Goal: Task Accomplishment & Management: Use online tool/utility

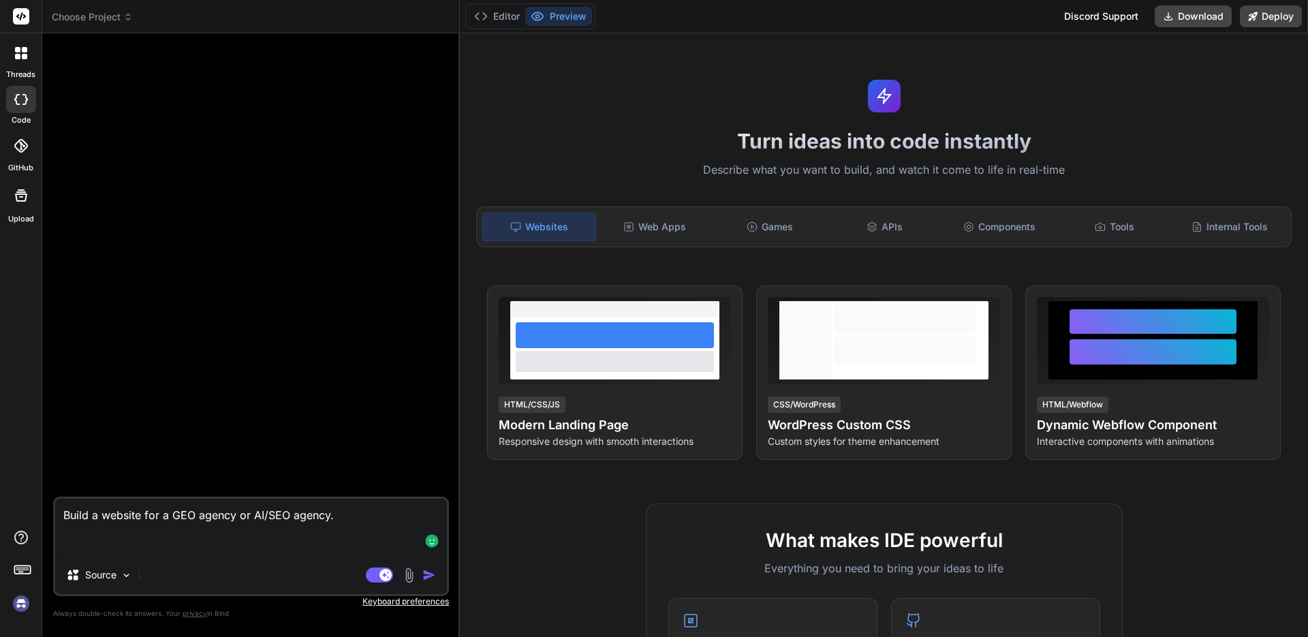
click at [238, 505] on textarea "Build a website for a GEO agency or AI/SEO agency." at bounding box center [251, 527] width 392 height 57
click at [210, 541] on textarea "Build a website for a GEO agency or AI/SEO agency." at bounding box center [251, 527] width 392 height 57
click at [30, 162] on div "GitHub" at bounding box center [21, 149] width 42 height 48
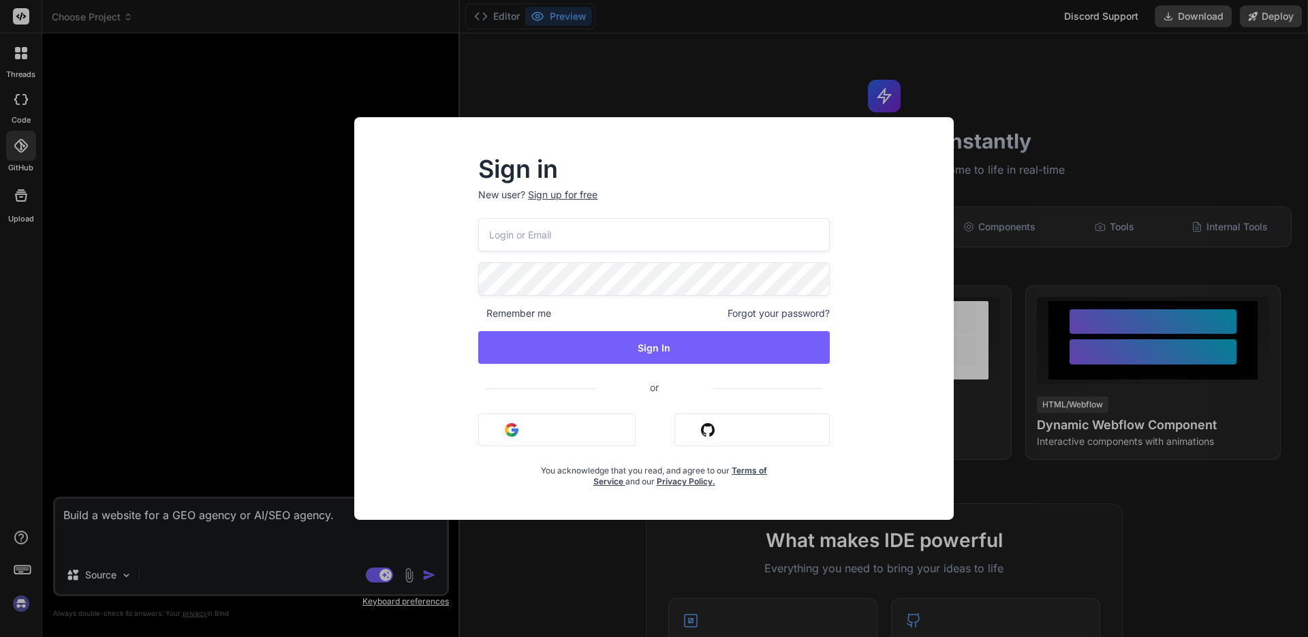
click at [34, 114] on div "Sign in New user? Sign up for free Remember me Forgot your password? Sign In or…" at bounding box center [654, 318] width 1308 height 637
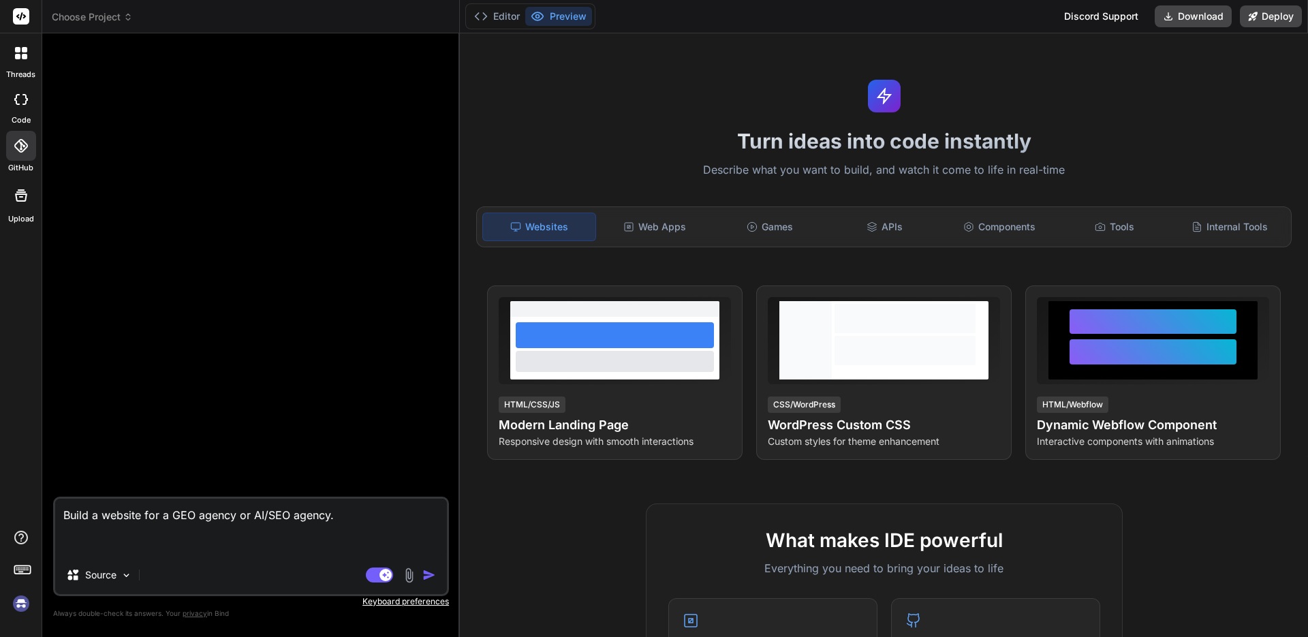
click at [20, 130] on div "GitHub" at bounding box center [21, 149] width 42 height 48
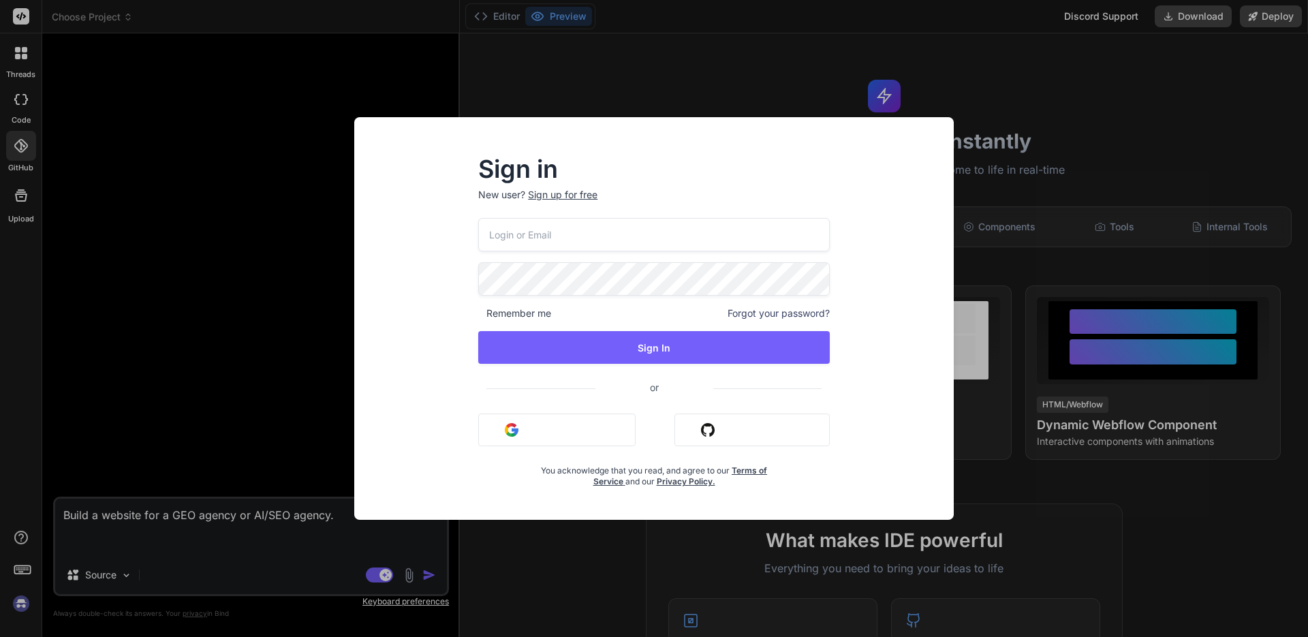
click at [27, 106] on div "Sign in New user? Sign up for free Remember me Forgot your password? Sign In or…" at bounding box center [654, 318] width 1308 height 637
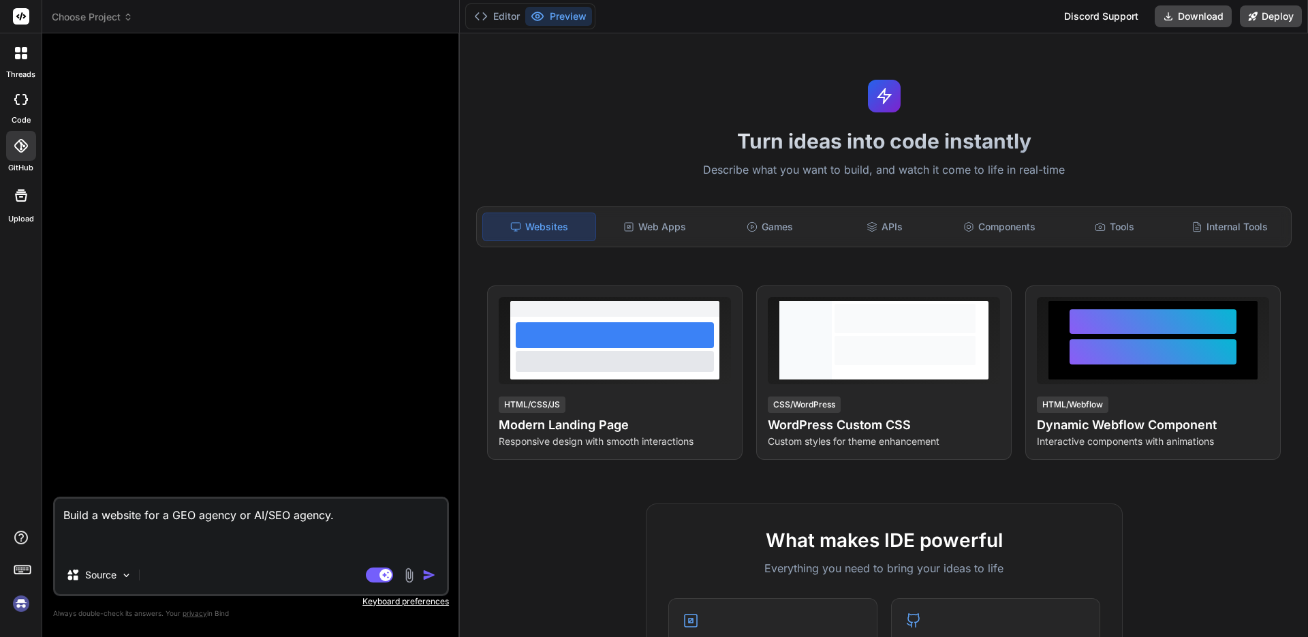
click at [20, 177] on div "Upload" at bounding box center [21, 199] width 42 height 51
type textarea "x"
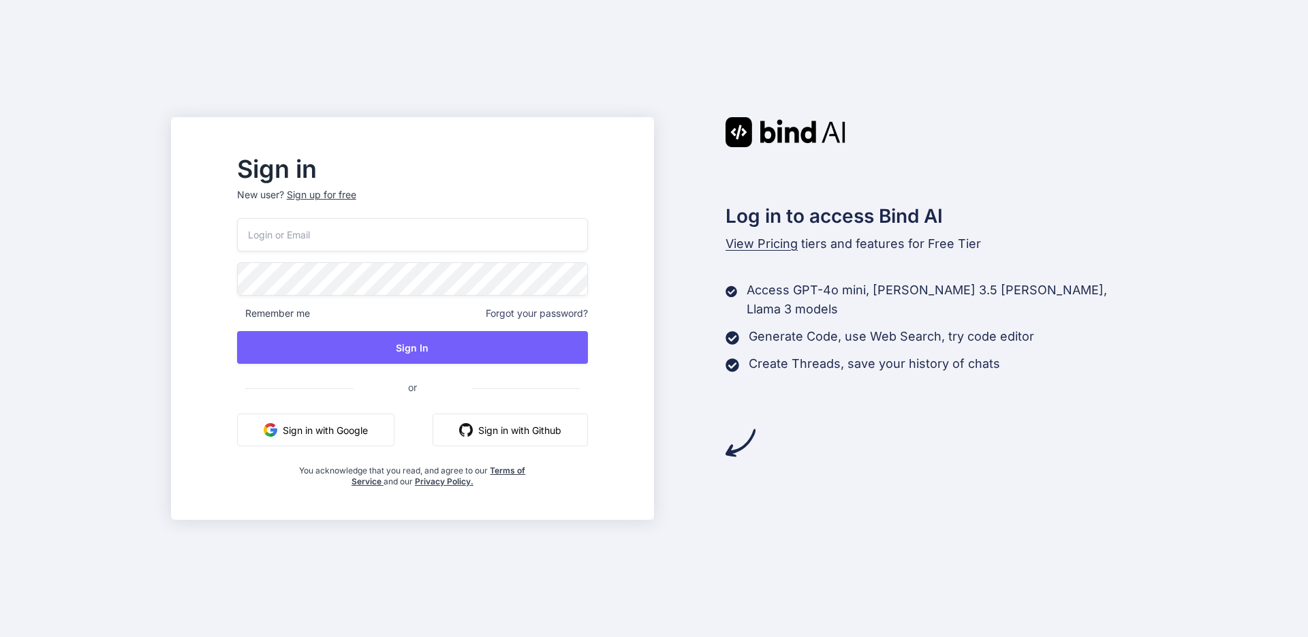
click at [588, 224] on input "email" at bounding box center [412, 234] width 351 height 33
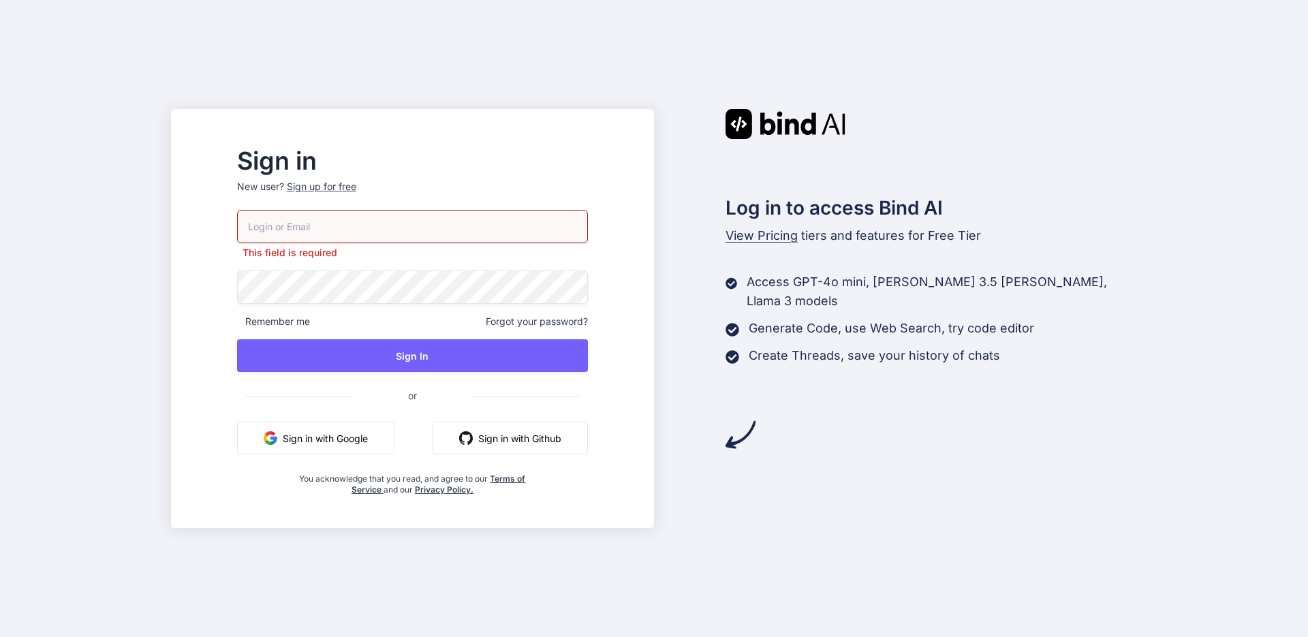
click at [562, 257] on div "This field is required Remember me Forgot your password? Sign In or Sign in wit…" at bounding box center [412, 352] width 351 height 285
click at [237, 210] on div at bounding box center [237, 210] width 0 height 0
click at [963, 319] on p "Generate Code, use Web Search, try code editor" at bounding box center [891, 328] width 285 height 19
drag, startPoint x: 574, startPoint y: 454, endPoint x: 575, endPoint y: 443, distance: 11.7
click at [574, 454] on div "This field is required Remember me Forgot your password? Sign In or Sign in wit…" at bounding box center [412, 352] width 351 height 285
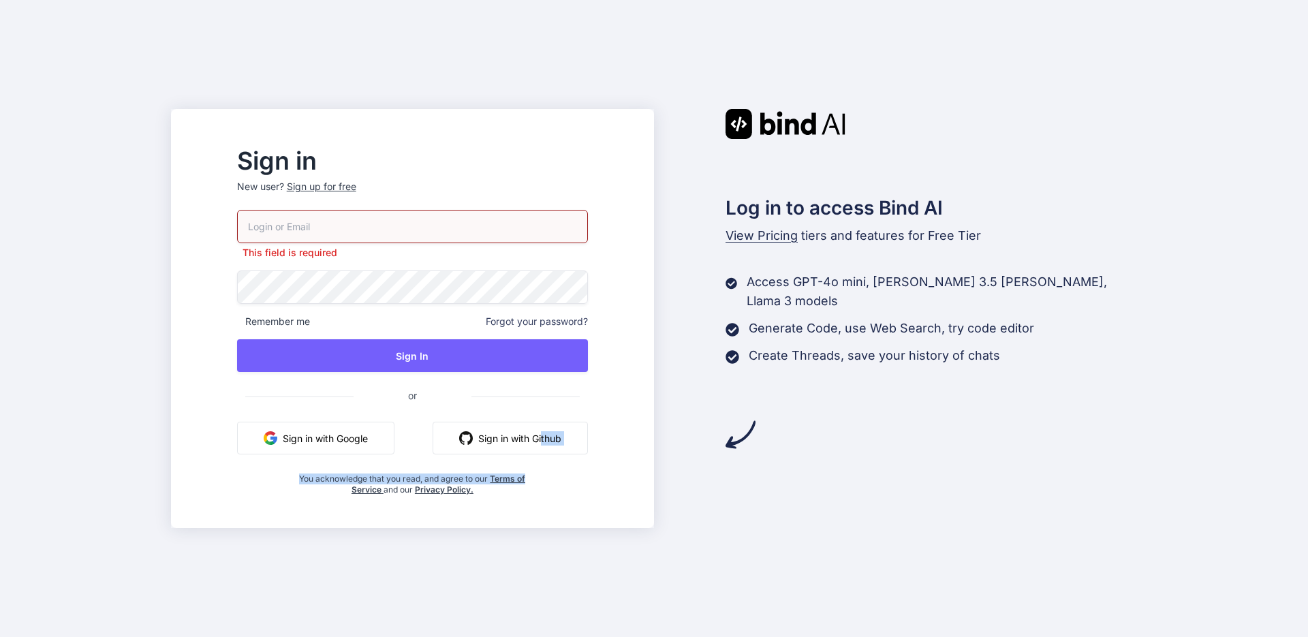
click at [575, 443] on button "Sign in with Github" at bounding box center [510, 438] width 155 height 33
click at [397, 208] on p "New user? Sign up for free" at bounding box center [412, 195] width 351 height 30
